Goal: Transaction & Acquisition: Purchase product/service

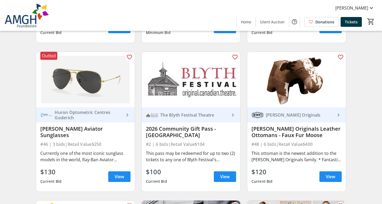
scroll to position [327, 0]
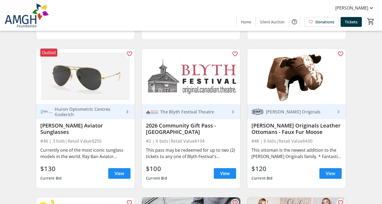
click at [88, 81] on img at bounding box center [85, 76] width 99 height 55
click at [119, 174] on span "View" at bounding box center [120, 173] width 10 height 6
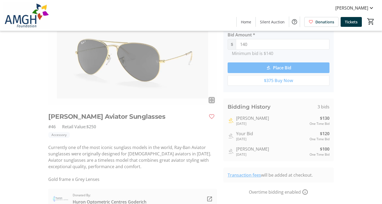
scroll to position [36, 0]
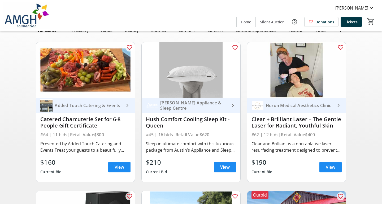
scroll to position [327, 0]
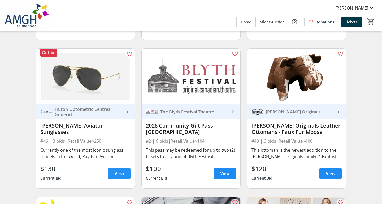
click at [116, 175] on span "View" at bounding box center [120, 173] width 10 height 6
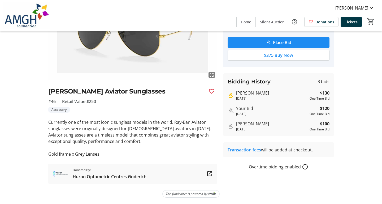
scroll to position [65, 0]
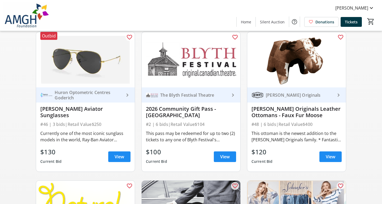
scroll to position [337, 0]
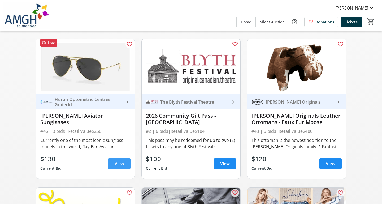
click at [121, 164] on span "View" at bounding box center [120, 163] width 10 height 6
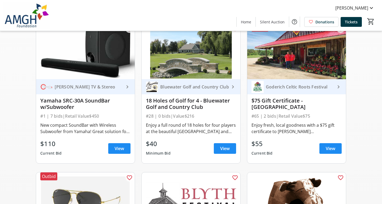
scroll to position [200, 0]
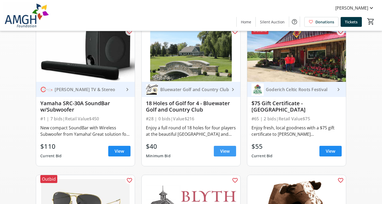
click at [227, 150] on span "View" at bounding box center [225, 151] width 10 height 6
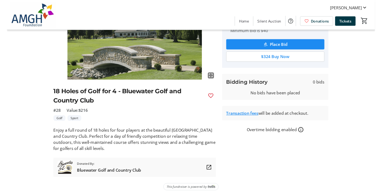
scroll to position [62, 0]
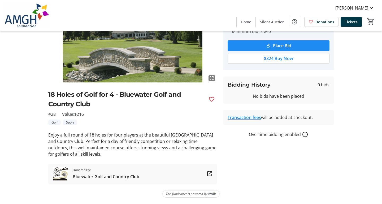
click at [92, 176] on span "Bluewater Golf and Country Club" at bounding box center [106, 176] width 67 height 6
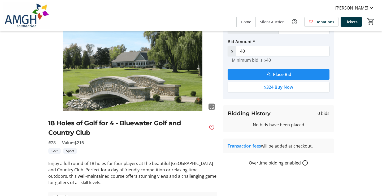
scroll to position [12, 0]
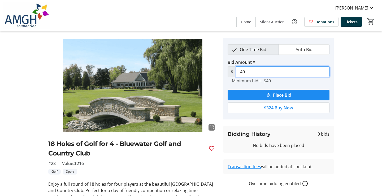
click at [251, 73] on input "40" at bounding box center [283, 72] width 94 height 11
type input "4"
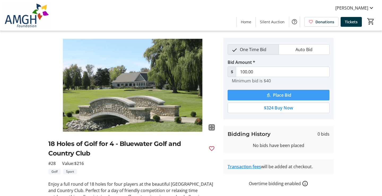
click at [276, 96] on span "Place Bid" at bounding box center [282, 95] width 18 height 6
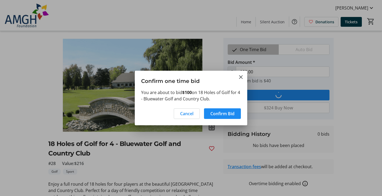
scroll to position [0, 0]
click at [236, 115] on span at bounding box center [222, 114] width 37 height 13
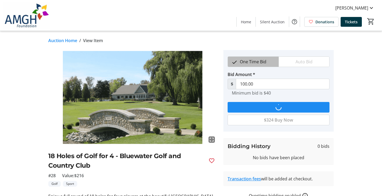
scroll to position [12, 0]
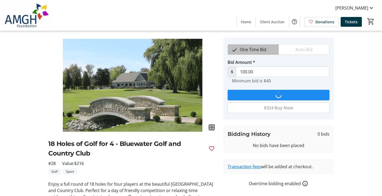
type input "110"
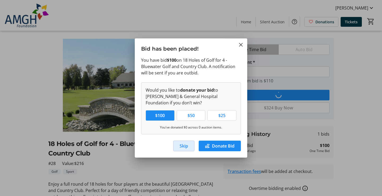
click at [182, 147] on span "Skip" at bounding box center [184, 146] width 8 height 6
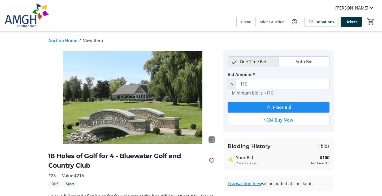
scroll to position [12, 0]
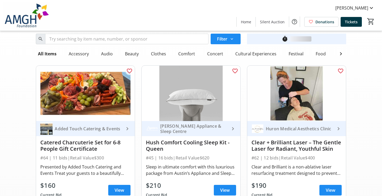
scroll to position [200, 0]
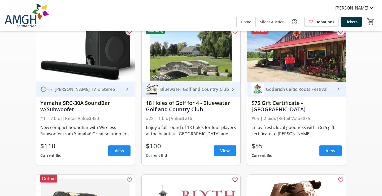
click at [196, 78] on img at bounding box center [191, 53] width 99 height 55
click at [224, 153] on span "View" at bounding box center [225, 151] width 10 height 6
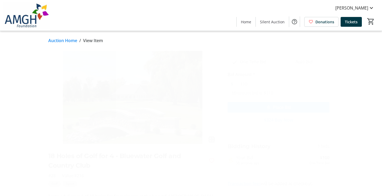
click at [131, 88] on img at bounding box center [132, 97] width 169 height 95
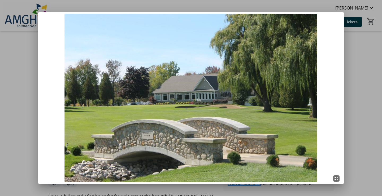
click at [336, 180] on mat-icon "fullscreen_exit" at bounding box center [336, 179] width 6 height 6
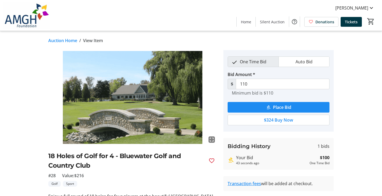
click at [375, 157] on tr-auction-item-details-ui "Auction Home / View Item fullscreen 18 Holes of Golf for 4 - Bluewater Golf and…" at bounding box center [191, 148] width 382 height 235
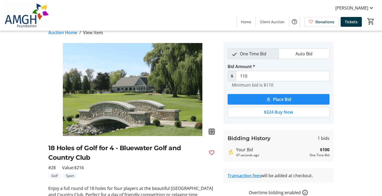
scroll to position [-1, 0]
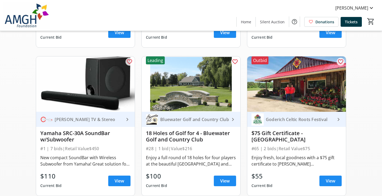
scroll to position [170, 0]
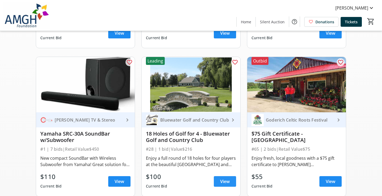
click at [226, 181] on span "View" at bounding box center [225, 182] width 10 height 6
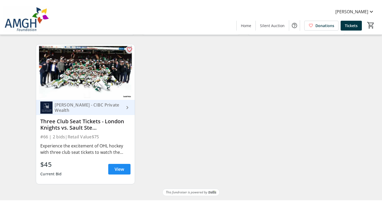
scroll to position [2848, 0]
